Goal: Task Accomplishment & Management: Use online tool/utility

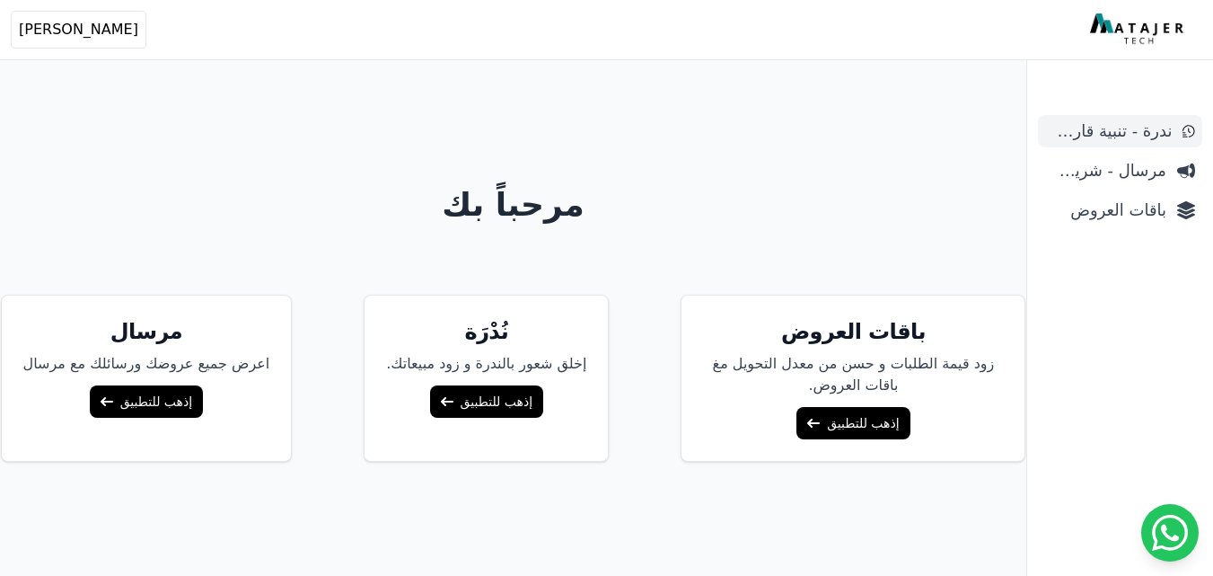
click at [1150, 144] on link "ندرة - تنبية قارب علي النفاذ" at bounding box center [1120, 131] width 164 height 32
click at [850, 423] on link "إذهب للتطبيق" at bounding box center [853, 423] width 113 height 32
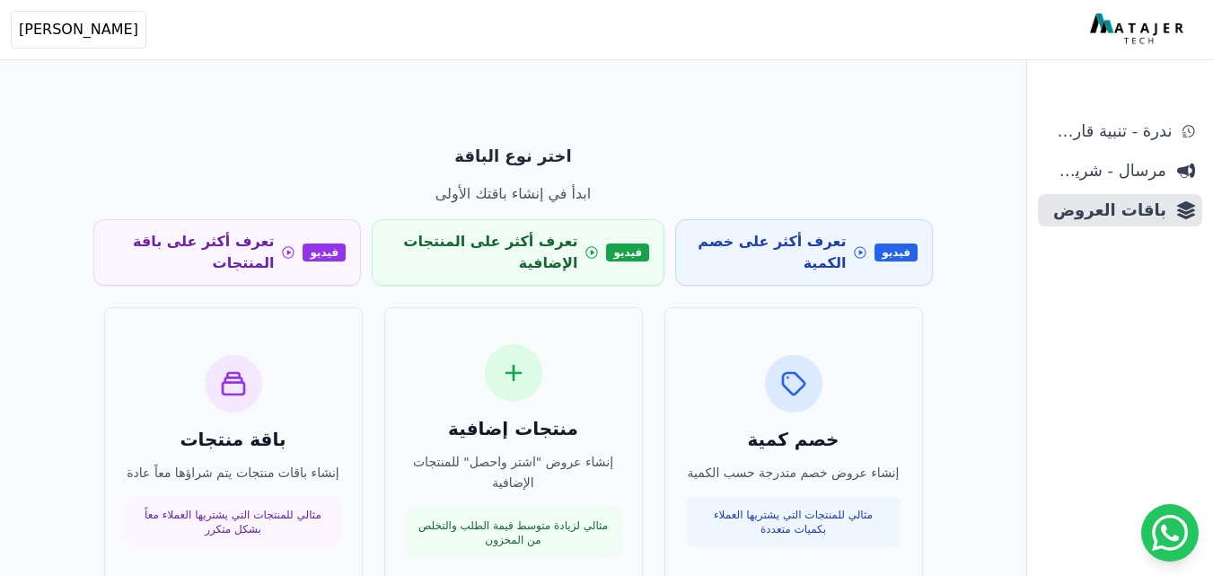
scroll to position [90, 0]
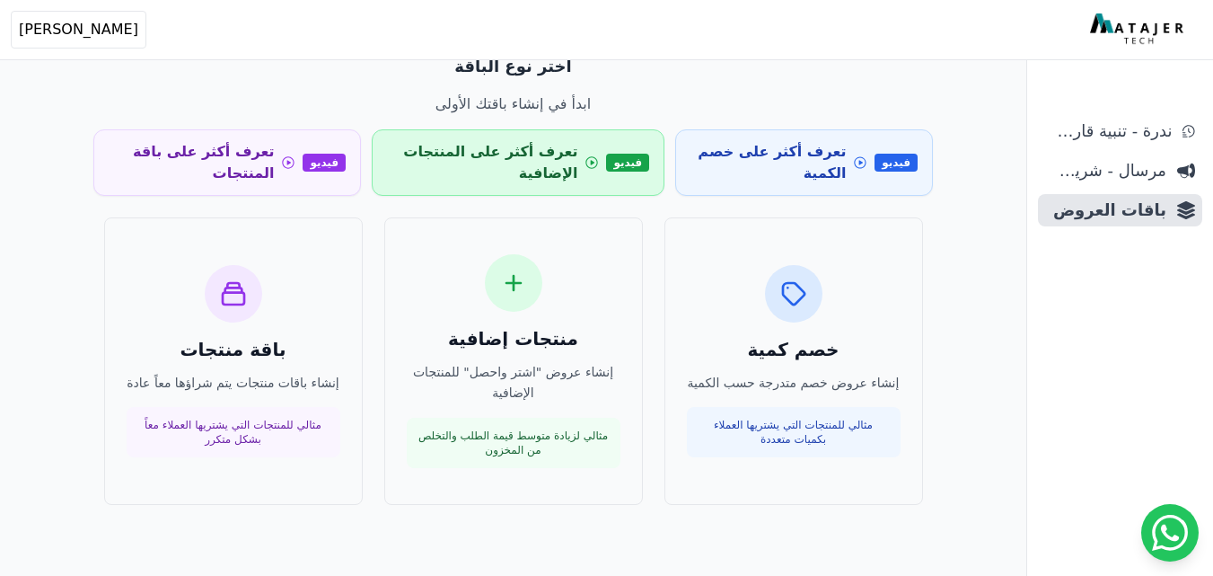
click at [597, 160] on icon at bounding box center [592, 163] width 14 height 18
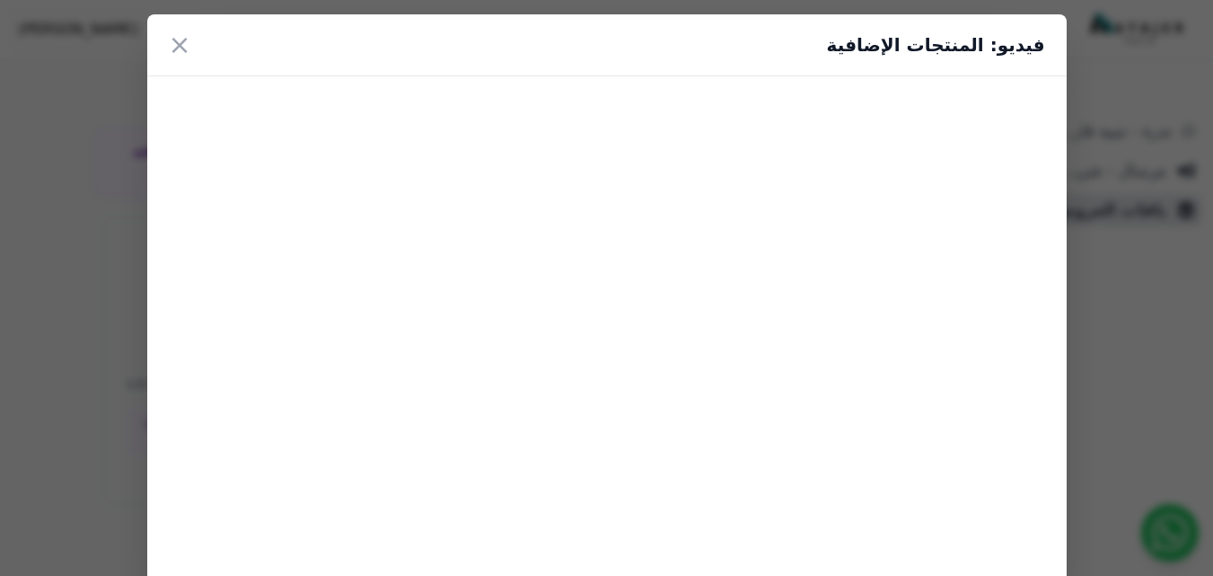
scroll to position [86, 0]
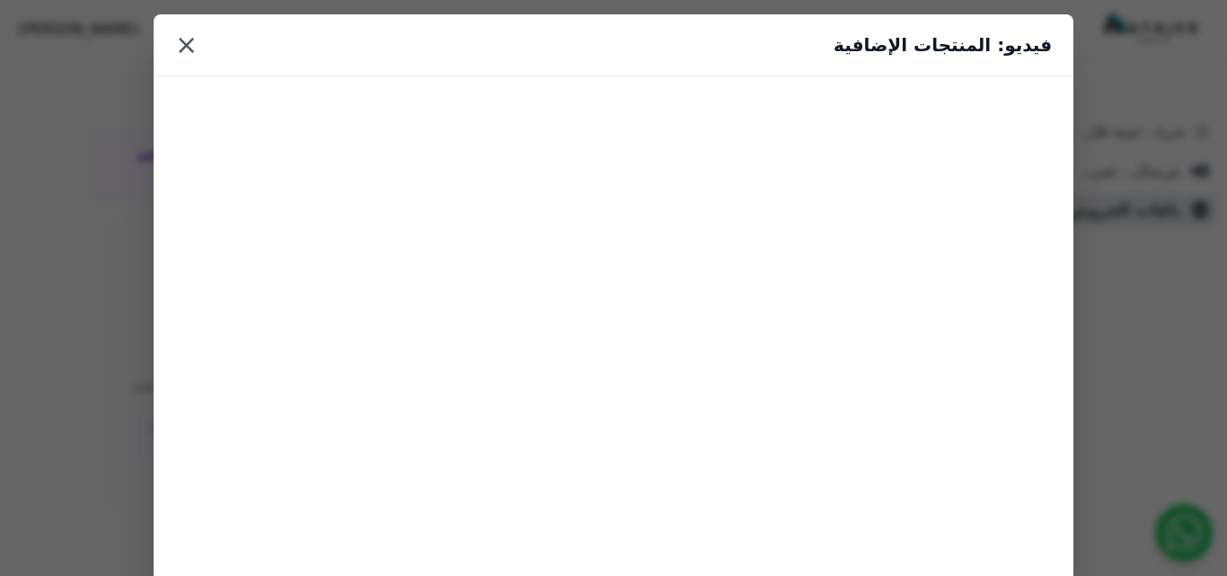
click at [187, 59] on button "×" at bounding box center [186, 45] width 22 height 32
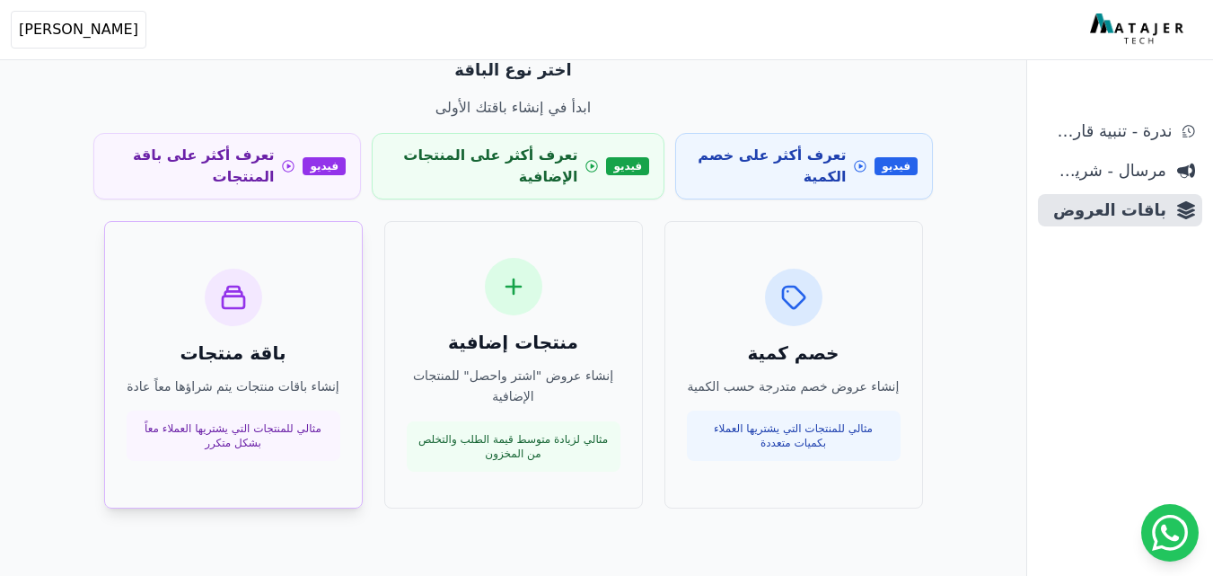
click at [242, 322] on div at bounding box center [233, 297] width 57 height 57
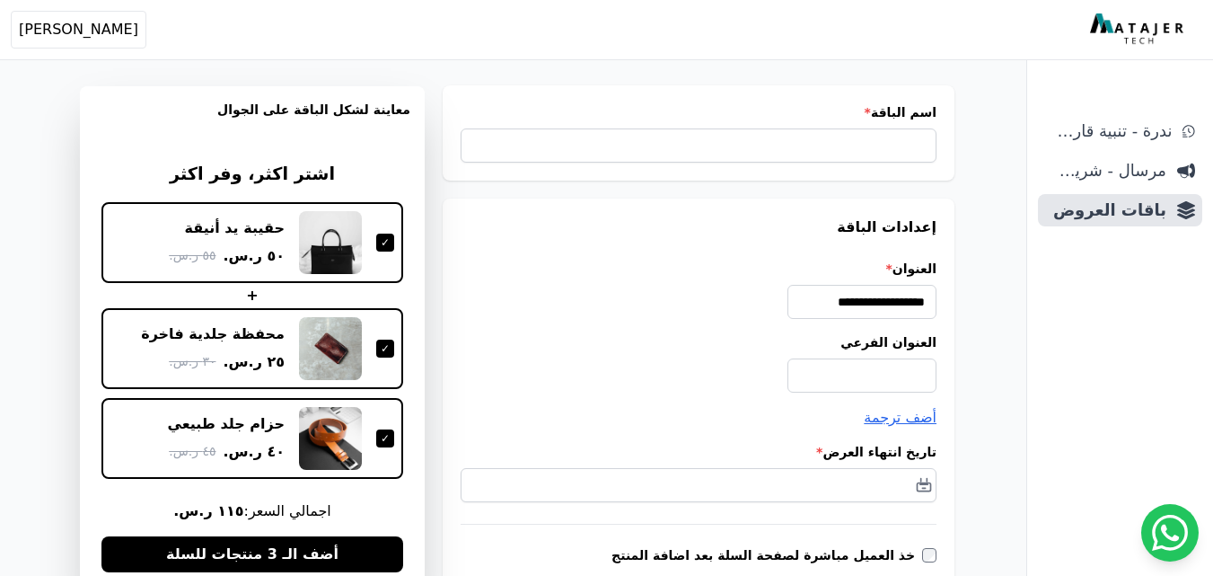
scroll to position [90, 0]
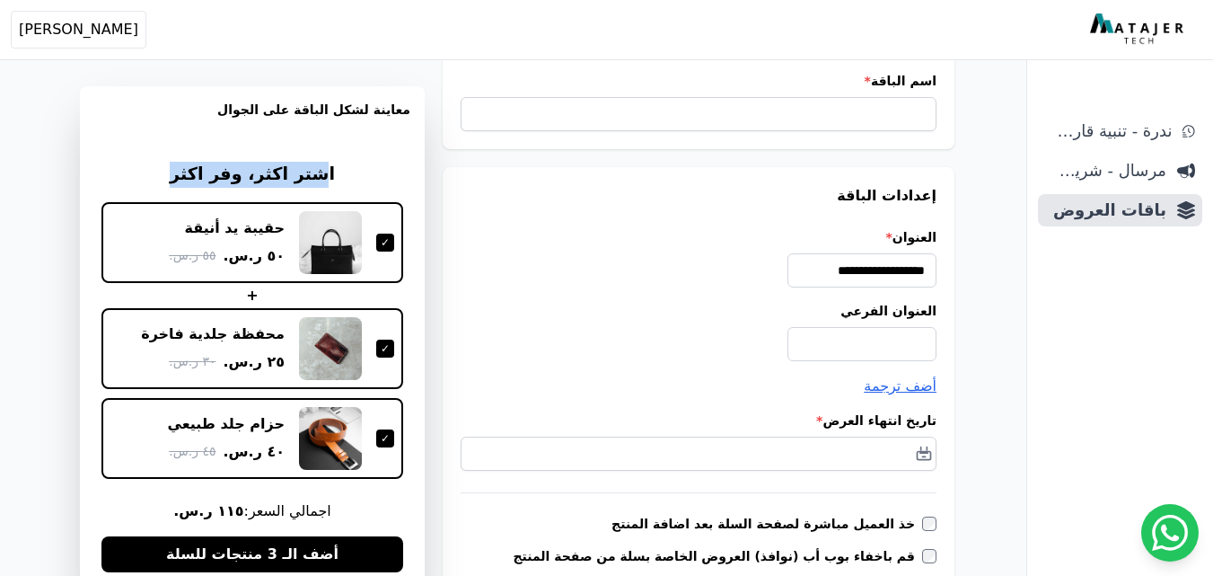
drag, startPoint x: 312, startPoint y: 180, endPoint x: 137, endPoint y: 182, distance: 175.2
click at [137, 182] on h3 "اشتر اكثر، وفر اكثر" at bounding box center [252, 175] width 302 height 26
click at [599, 400] on div "**********" at bounding box center [699, 375] width 512 height 416
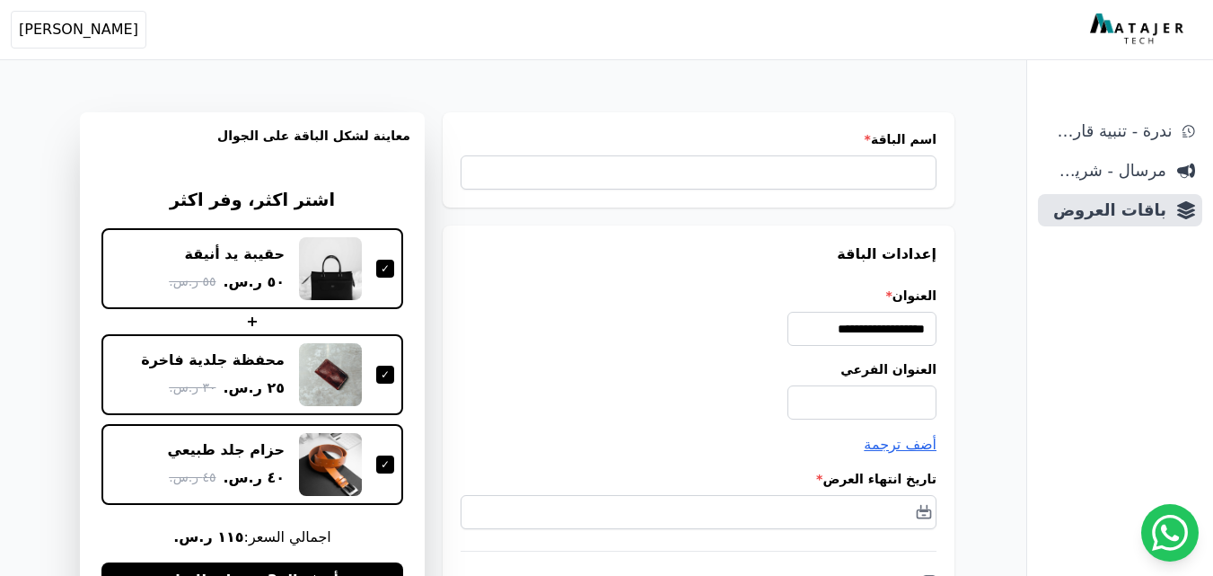
scroll to position [0, 0]
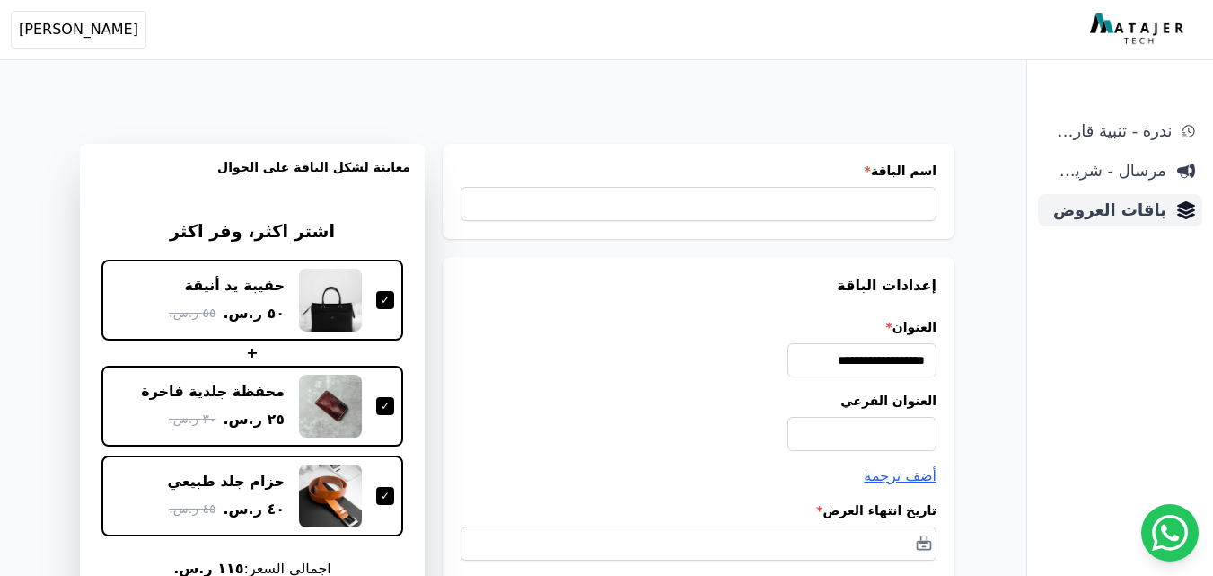
click at [1093, 209] on span "باقات العروض" at bounding box center [1105, 210] width 121 height 25
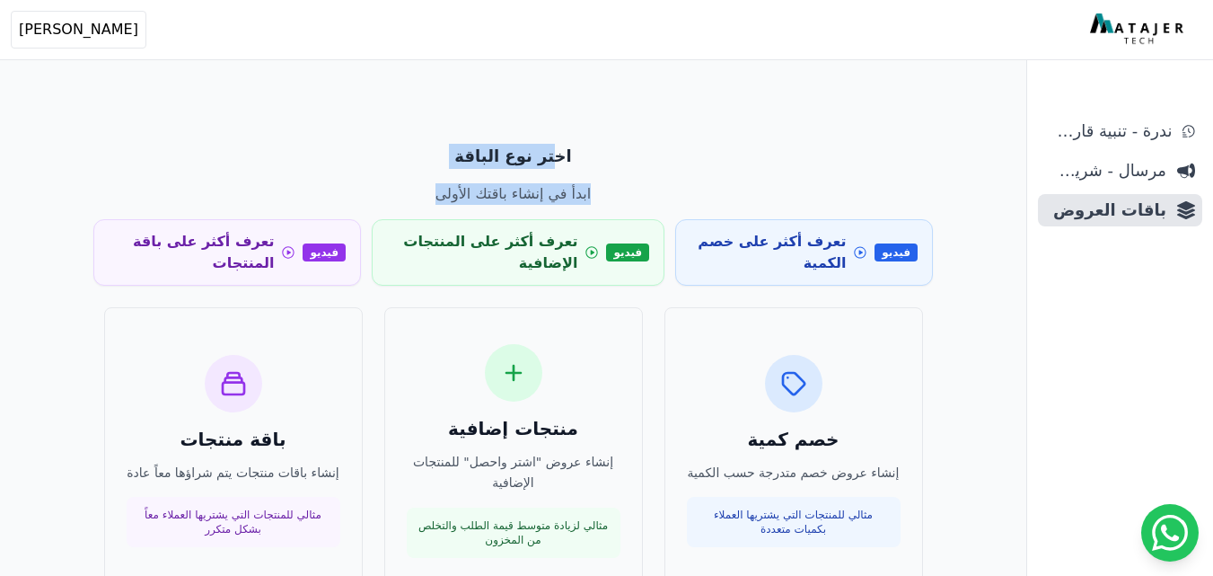
drag, startPoint x: 495, startPoint y: 169, endPoint x: 594, endPoint y: 186, distance: 100.3
click at [431, 174] on div "اختر نوع الباقة ابدأ في إنشاء باقتك الأولى" at bounding box center [513, 174] width 840 height 61
click at [634, 189] on p "ابدأ في إنشاء باقتك الأولى" at bounding box center [513, 194] width 840 height 22
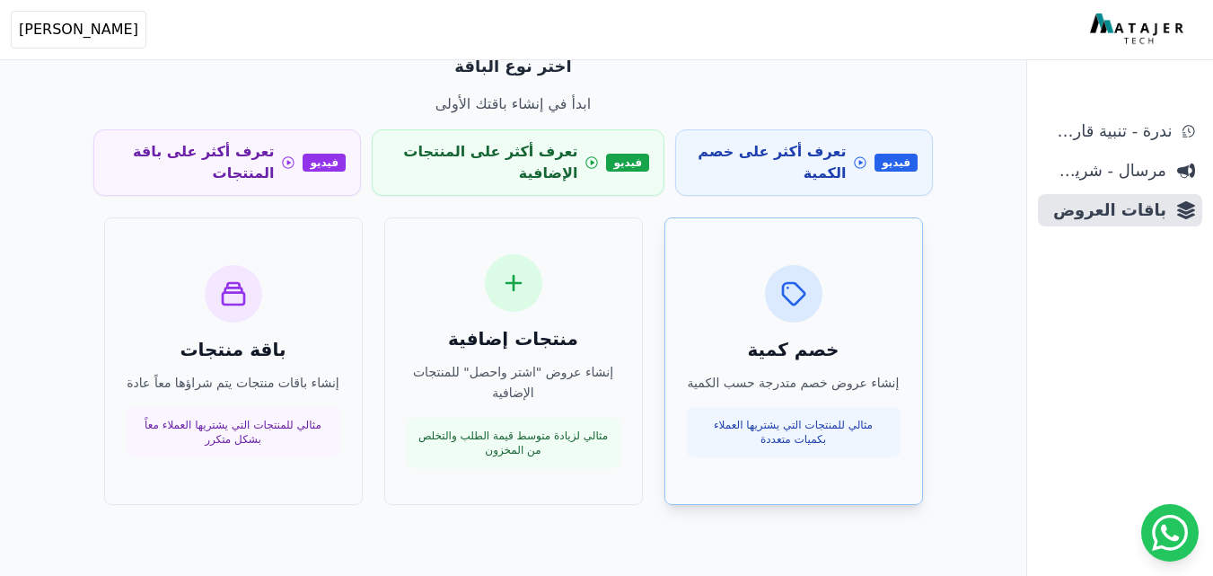
click at [830, 429] on p "مثالي للمنتجات التي يشتريها العملاء بكميات متعددة" at bounding box center [794, 432] width 192 height 29
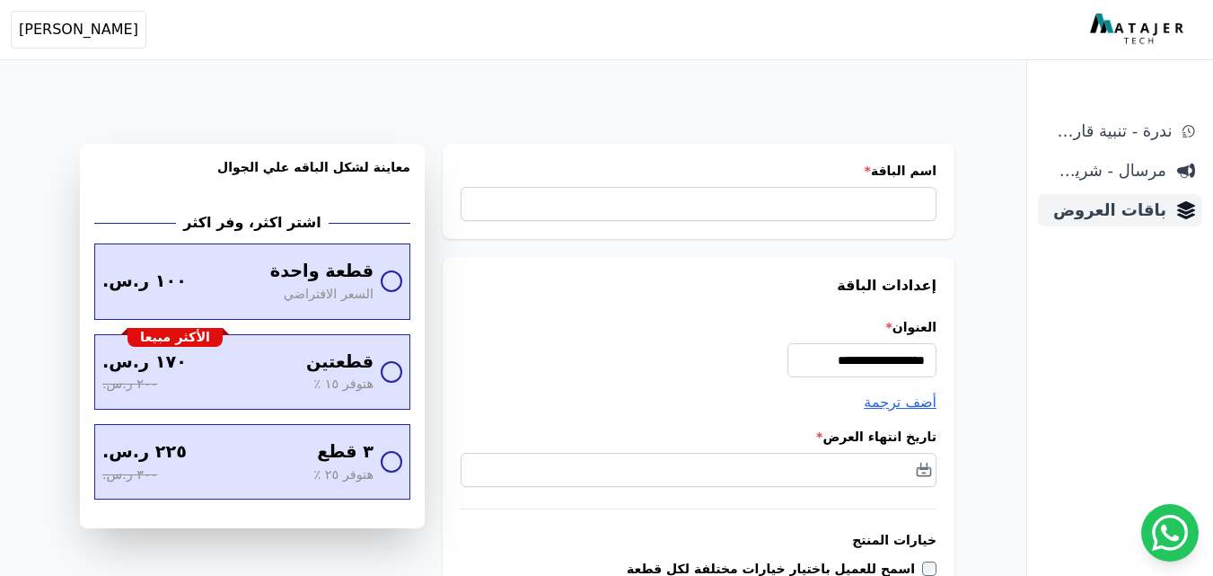
click at [1096, 219] on span "باقات العروض" at bounding box center [1105, 210] width 121 height 25
